Goal: Task Accomplishment & Management: Use online tool/utility

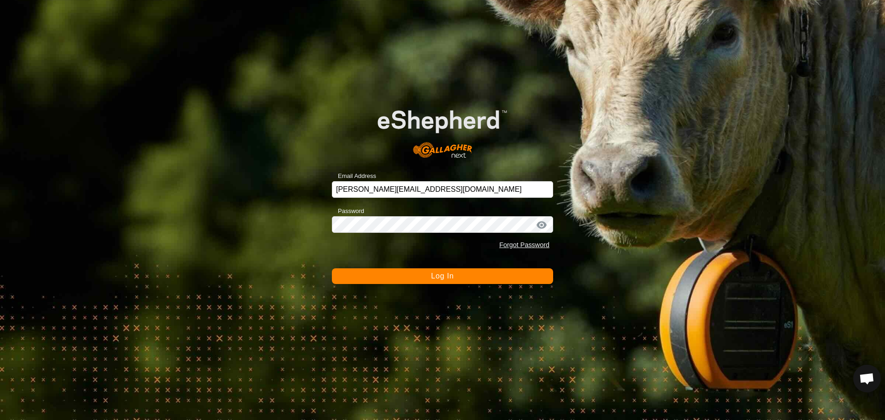
scroll to position [880, 0]
click at [586, 146] on div "Email Address brett@aldertonfarming.com.au Password Forgot Password Log In" at bounding box center [442, 210] width 885 height 420
click at [459, 269] on button "Log In" at bounding box center [442, 276] width 221 height 16
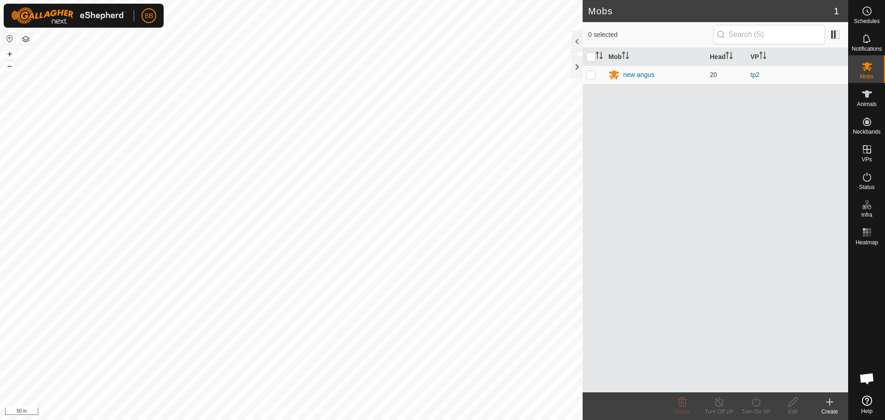
scroll to position [880, 0]
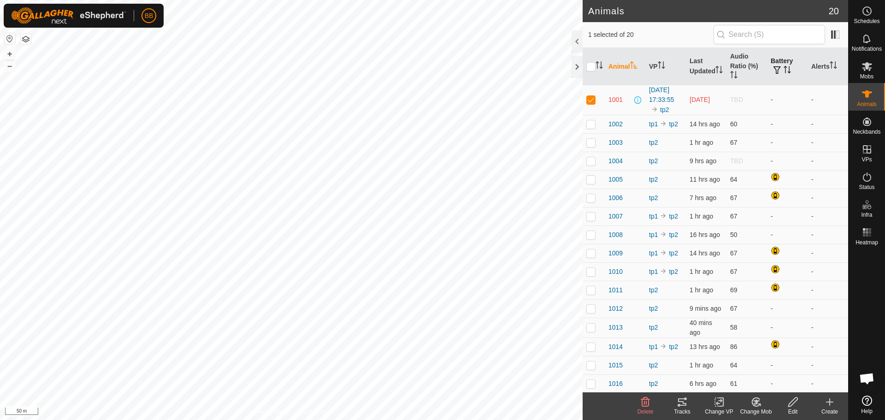
click at [776, 64] on th "Battery" at bounding box center [787, 66] width 41 height 37
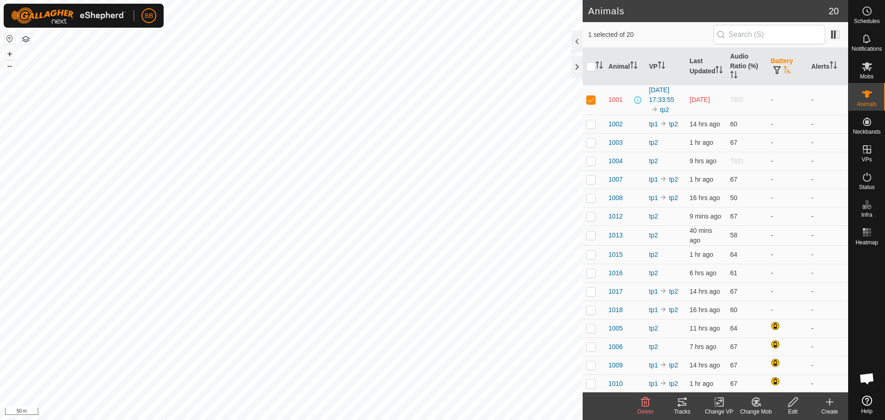
click at [776, 64] on th "Battery" at bounding box center [787, 66] width 41 height 37
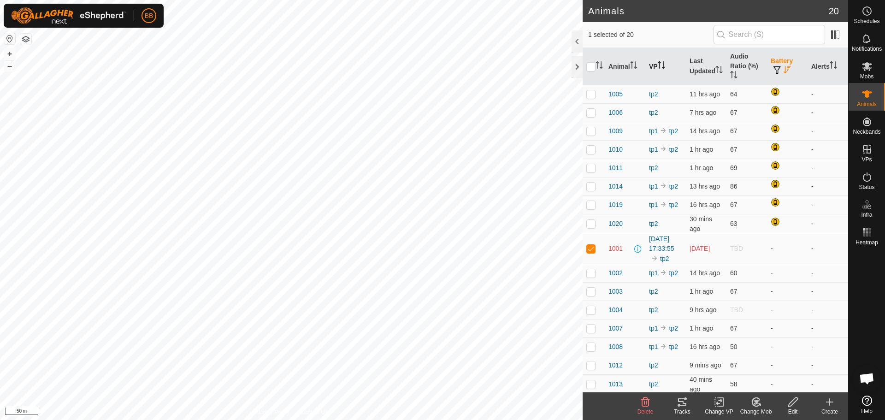
click at [663, 63] on icon "Activate to sort" at bounding box center [661, 64] width 7 height 7
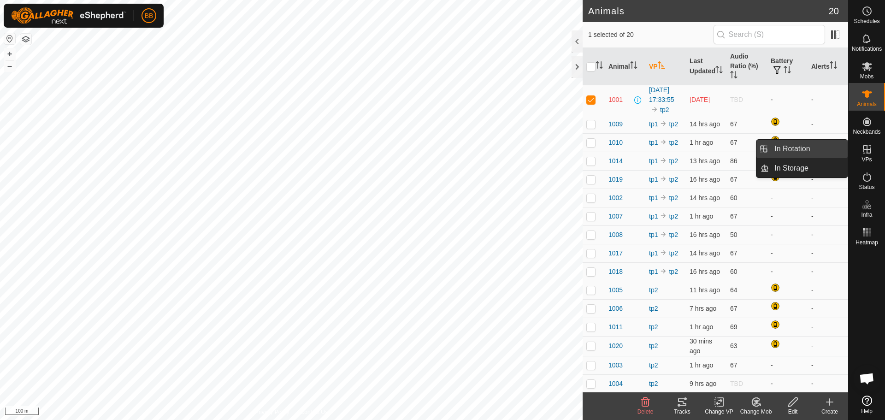
click at [802, 148] on link "In Rotation" at bounding box center [808, 149] width 79 height 18
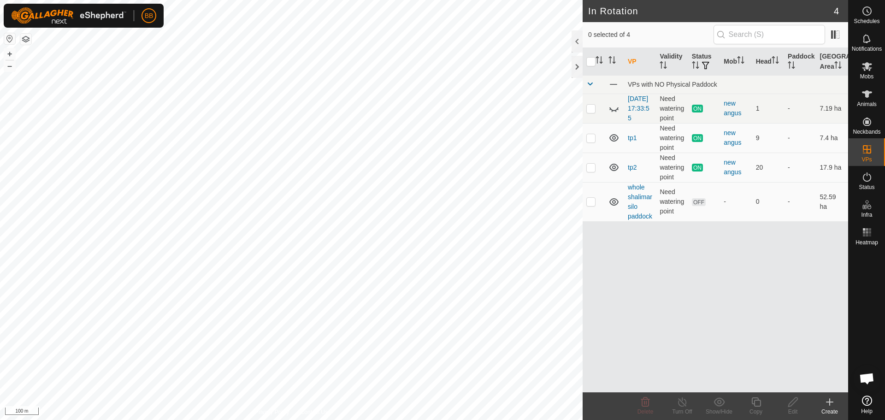
click at [830, 404] on icon at bounding box center [830, 402] width 0 height 6
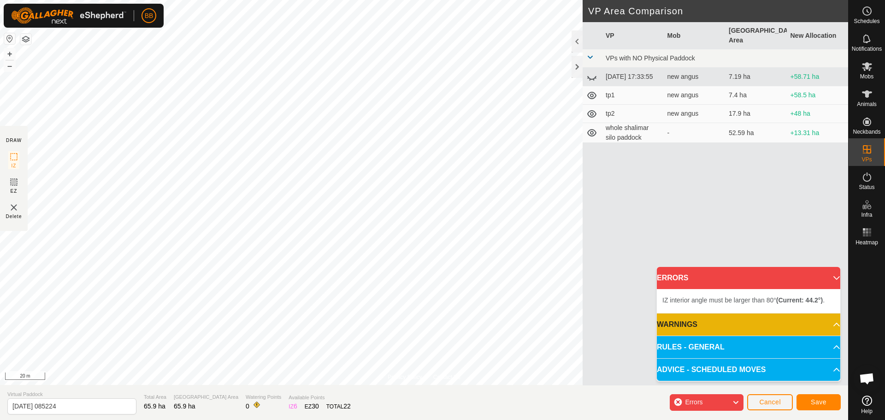
click at [314, 420] on html "BB Schedules Notifications Mobs Animals Neckbands VPs Status Infra Heatmap Help…" at bounding box center [442, 210] width 885 height 420
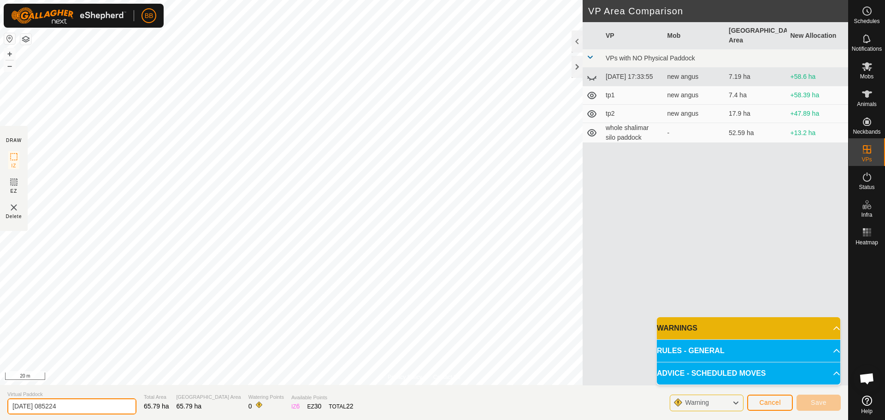
click at [98, 405] on input "[DATE] 085224" at bounding box center [71, 406] width 129 height 16
type input "tp3"
click at [731, 394] on div "Warning Cancel Save" at bounding box center [755, 402] width 171 height 22
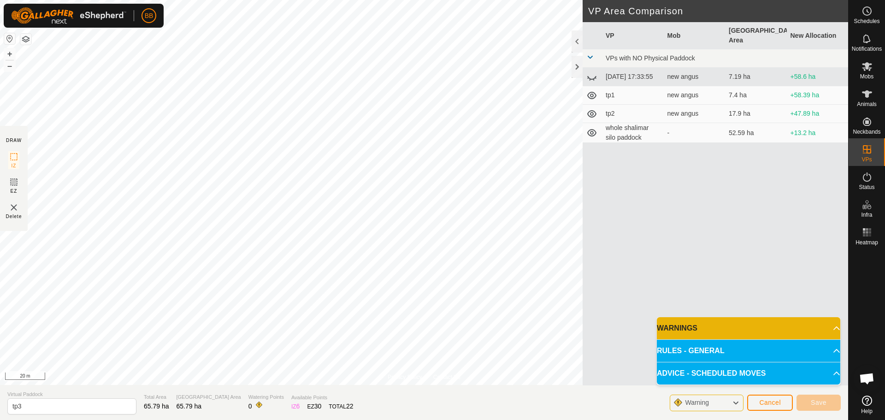
click at [731, 403] on div "Warning" at bounding box center [707, 403] width 74 height 17
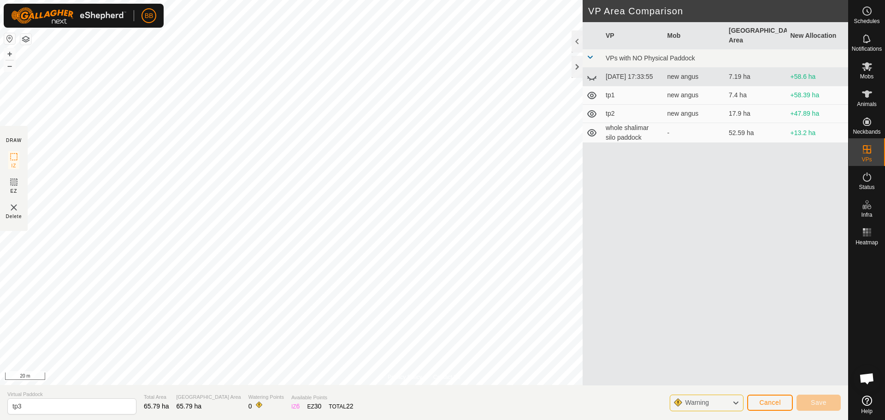
click at [731, 403] on div "Warning" at bounding box center [707, 403] width 74 height 17
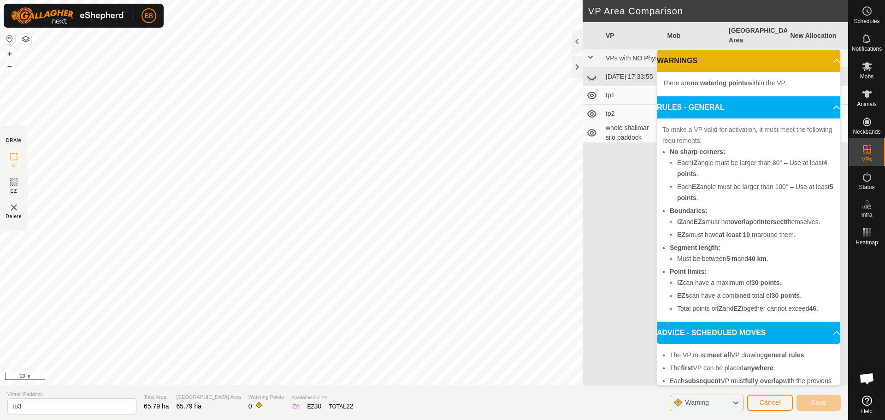
click at [731, 403] on div "Warning" at bounding box center [707, 403] width 74 height 17
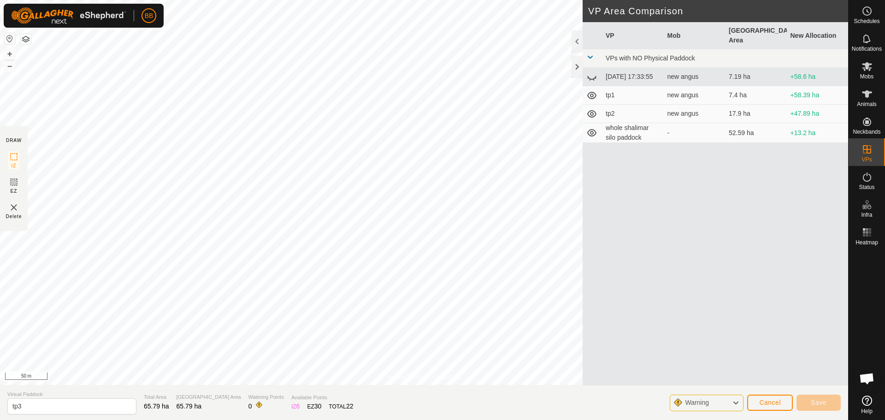
click at [705, 404] on span "Warning" at bounding box center [697, 402] width 24 height 7
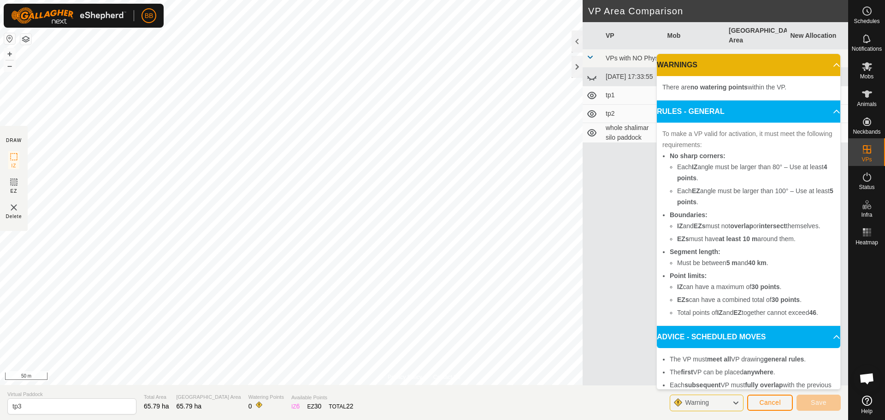
scroll to position [55, 0]
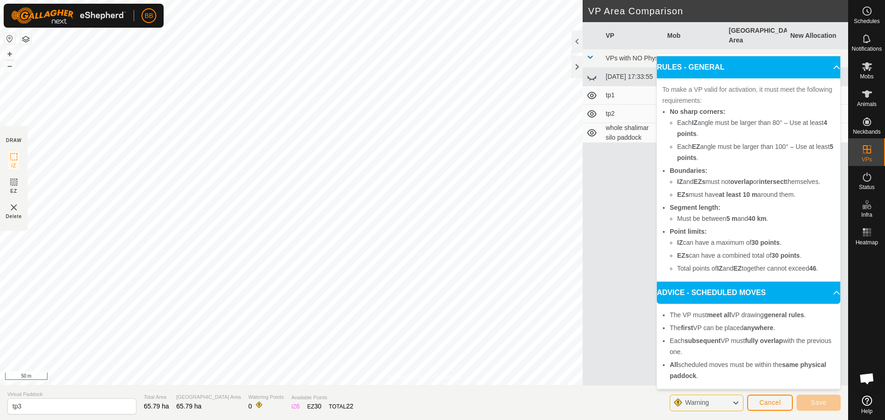
click at [739, 403] on icon at bounding box center [735, 403] width 7 height 12
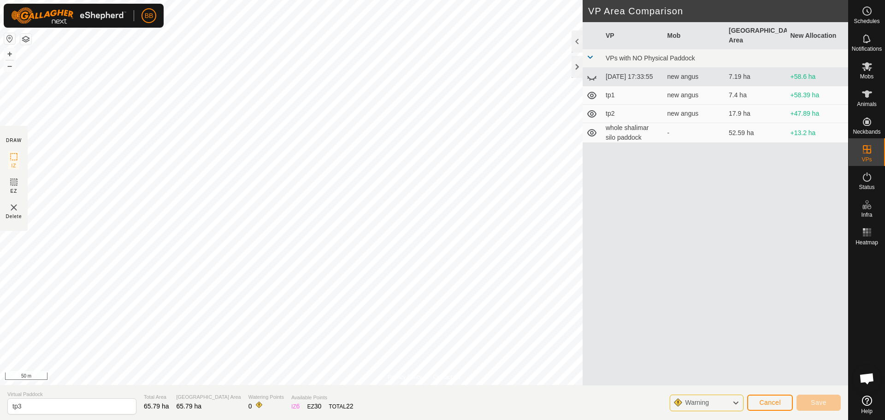
click at [624, 68] on td "[DATE] 17:33:55" at bounding box center [633, 77] width 62 height 18
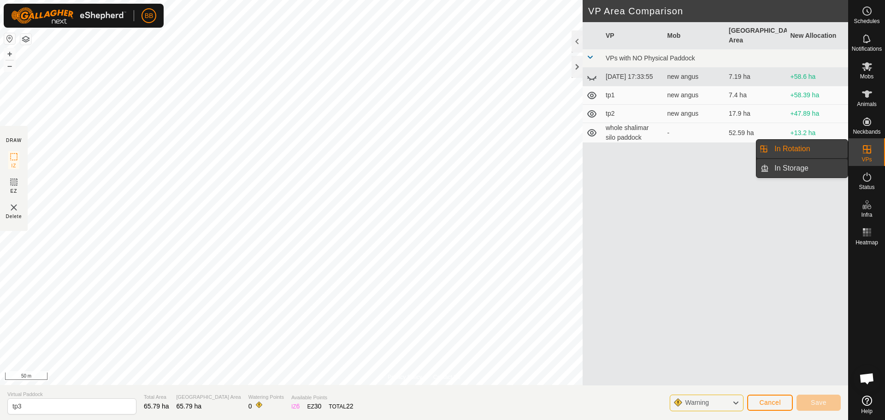
click at [802, 163] on link "In Storage" at bounding box center [808, 168] width 79 height 18
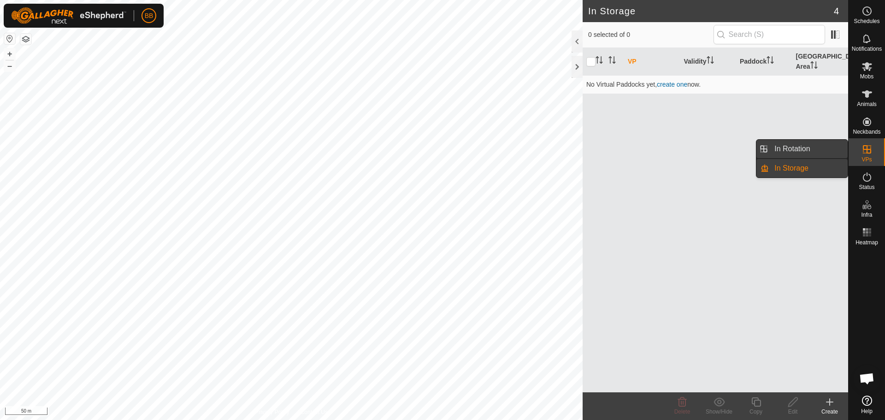
click at [793, 143] on link "In Rotation" at bounding box center [808, 149] width 79 height 18
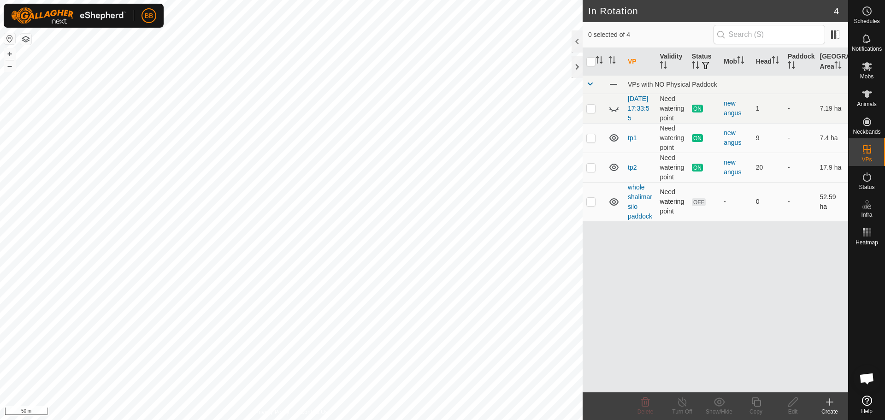
click at [593, 205] on p-checkbox at bounding box center [590, 201] width 9 height 7
checkbox input "true"
click at [761, 409] on div "Copy" at bounding box center [756, 412] width 37 height 8
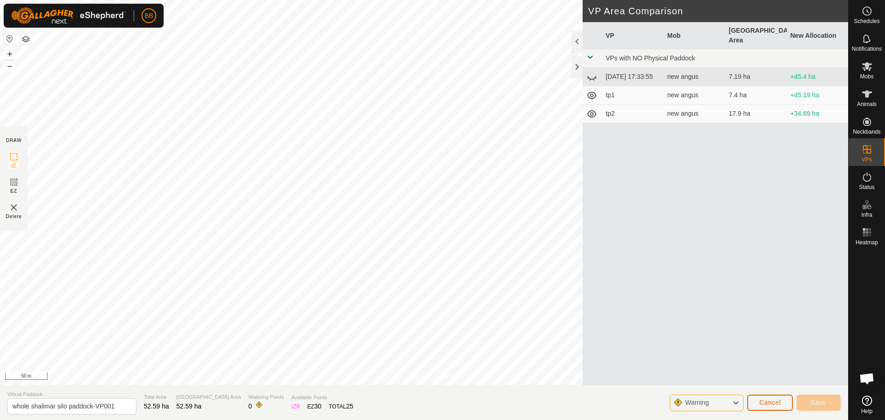
click at [765, 406] on span "Cancel" at bounding box center [770, 402] width 22 height 7
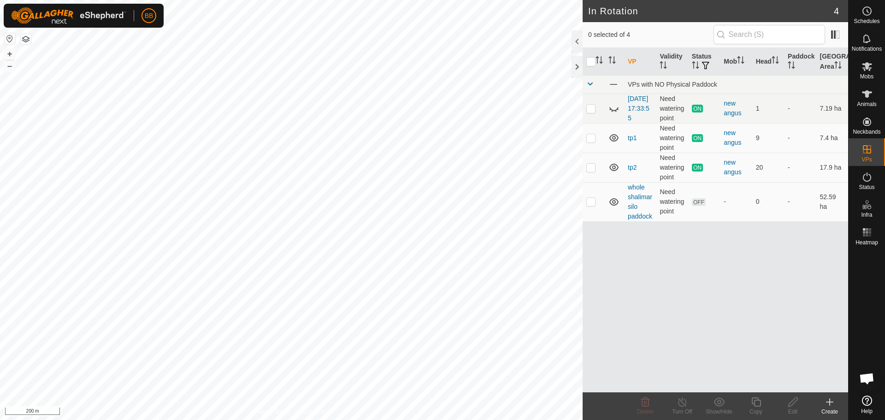
click at [834, 404] on icon at bounding box center [829, 402] width 11 height 11
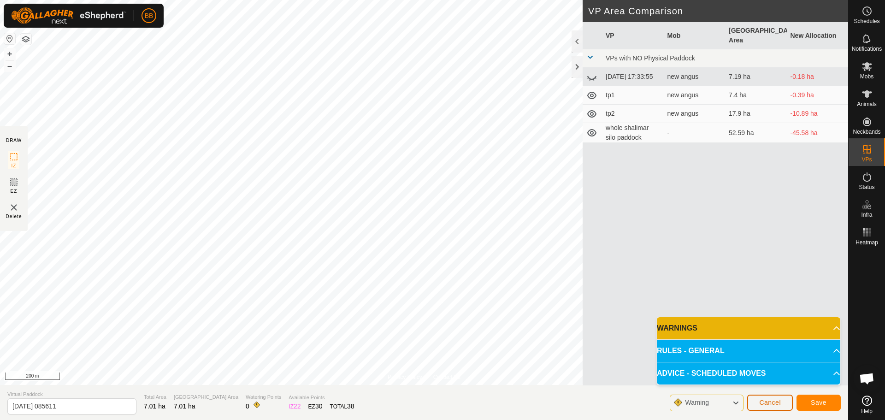
click at [764, 404] on span "Cancel" at bounding box center [770, 402] width 22 height 7
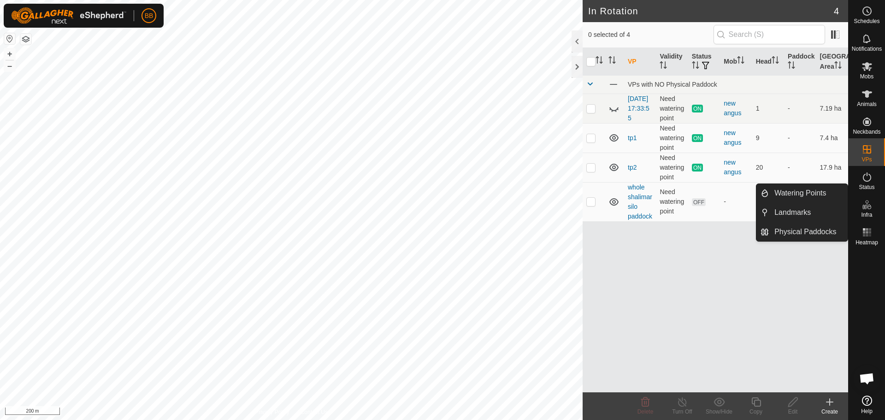
click at [830, 403] on icon at bounding box center [830, 402] width 0 height 6
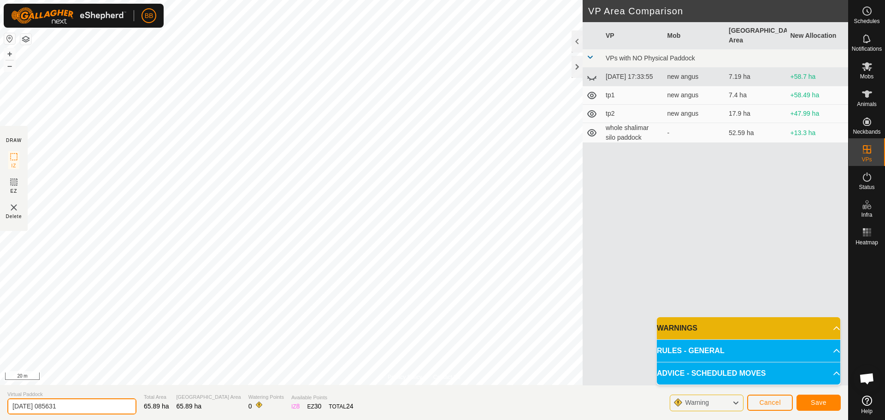
click at [88, 402] on input "[DATE] 085631" at bounding box center [71, 406] width 129 height 16
type input "tp3"
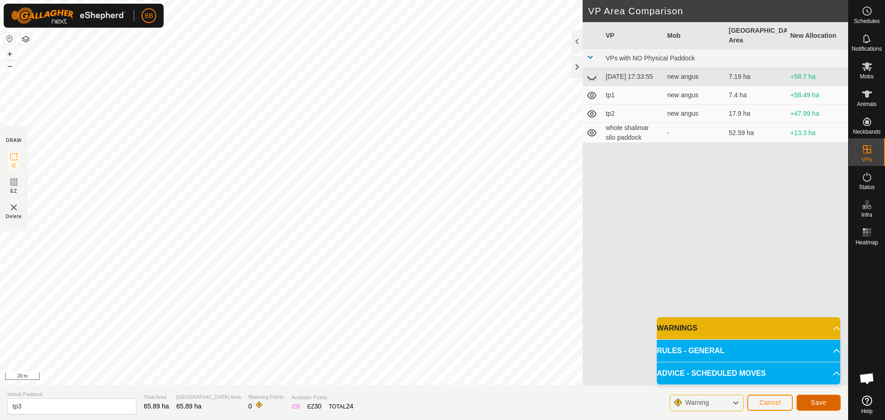
click at [824, 403] on span "Save" at bounding box center [819, 402] width 16 height 7
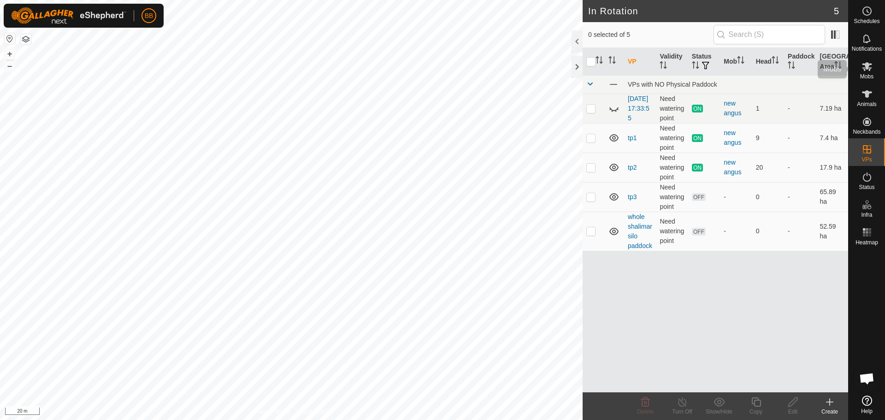
click at [868, 62] on icon at bounding box center [867, 66] width 11 height 11
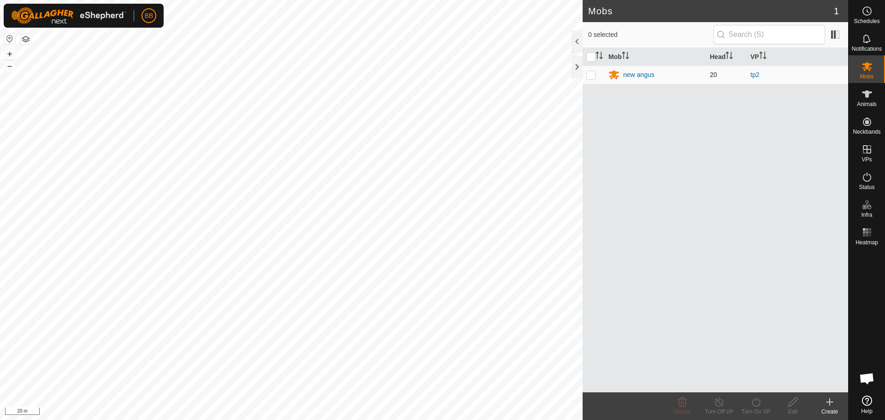
click at [587, 71] on p-checkbox at bounding box center [590, 74] width 9 height 7
checkbox input "true"
click at [752, 402] on icon at bounding box center [756, 401] width 8 height 9
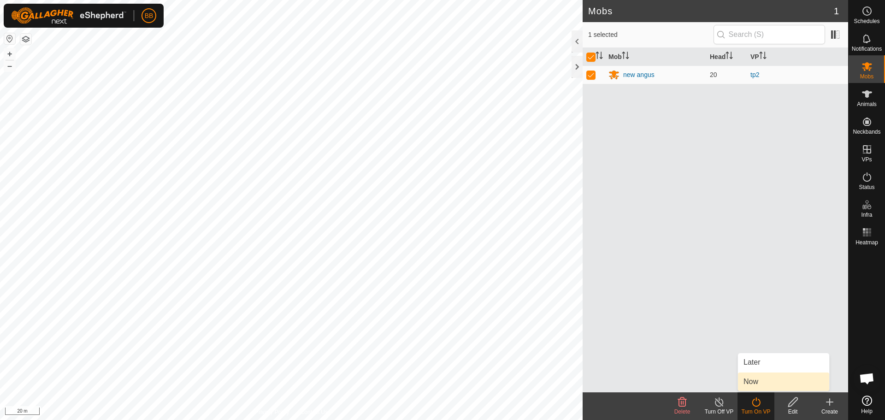
click at [752, 380] on link "Now" at bounding box center [783, 382] width 91 height 18
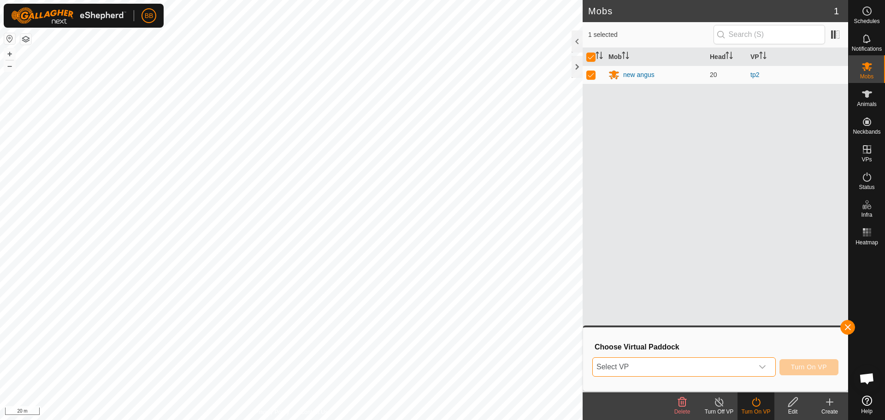
click at [749, 361] on span "Select VP" at bounding box center [673, 367] width 160 height 18
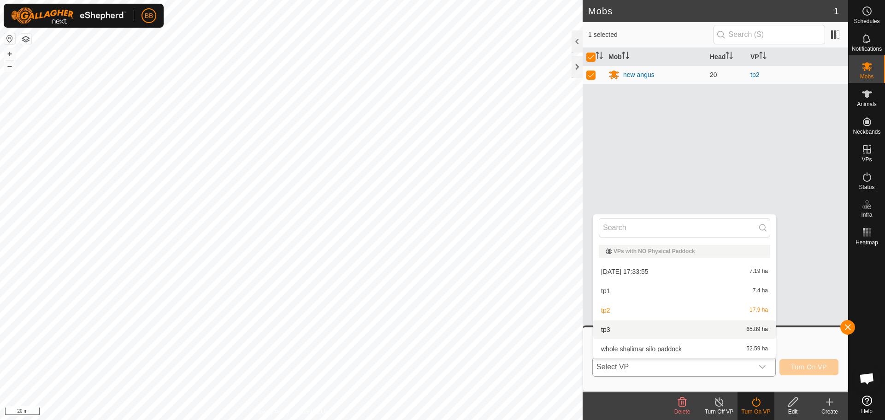
click at [698, 335] on li "tp3 65.89 ha" at bounding box center [684, 329] width 183 height 18
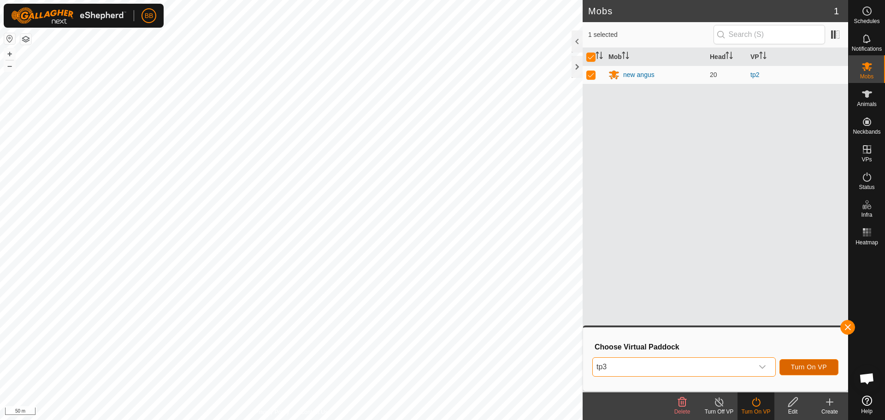
click at [804, 364] on span "Turn On VP" at bounding box center [809, 366] width 36 height 7
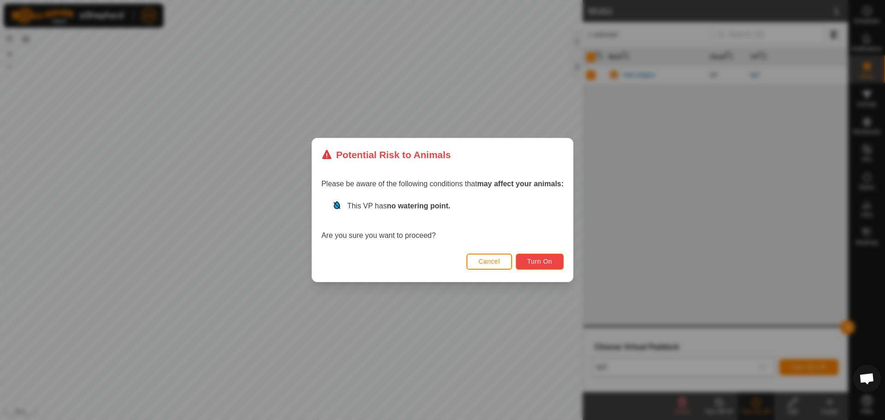
click at [549, 257] on button "Turn On" at bounding box center [540, 262] width 48 height 16
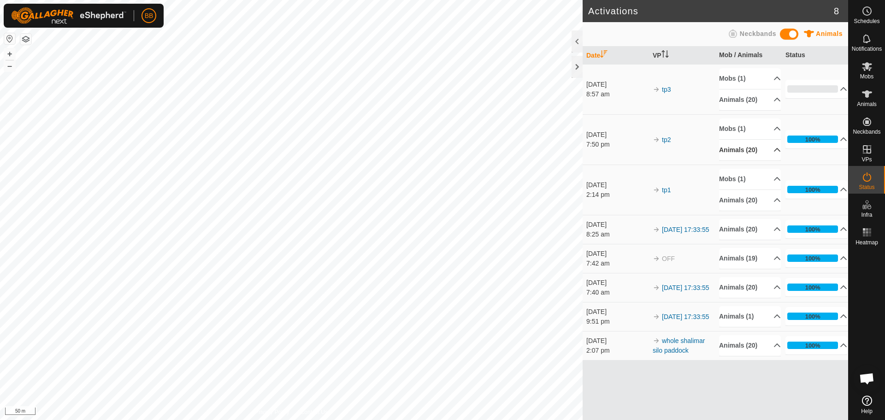
click at [746, 147] on p-accordion-header "Animals (20)" at bounding box center [750, 150] width 62 height 21
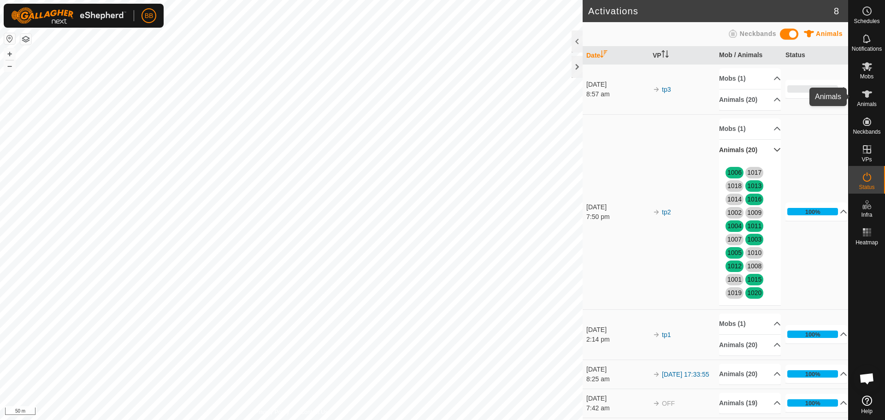
click at [869, 98] on icon at bounding box center [867, 94] width 11 height 11
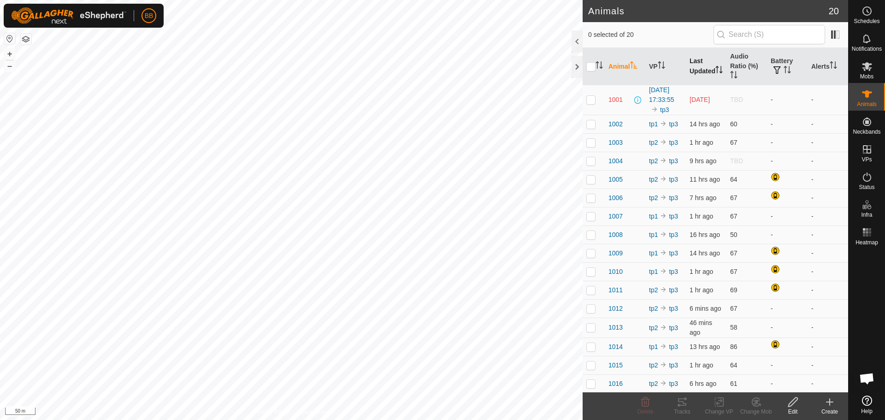
click at [692, 61] on th "Last Updated" at bounding box center [706, 66] width 41 height 37
